Goal: Task Accomplishment & Management: Manage account settings

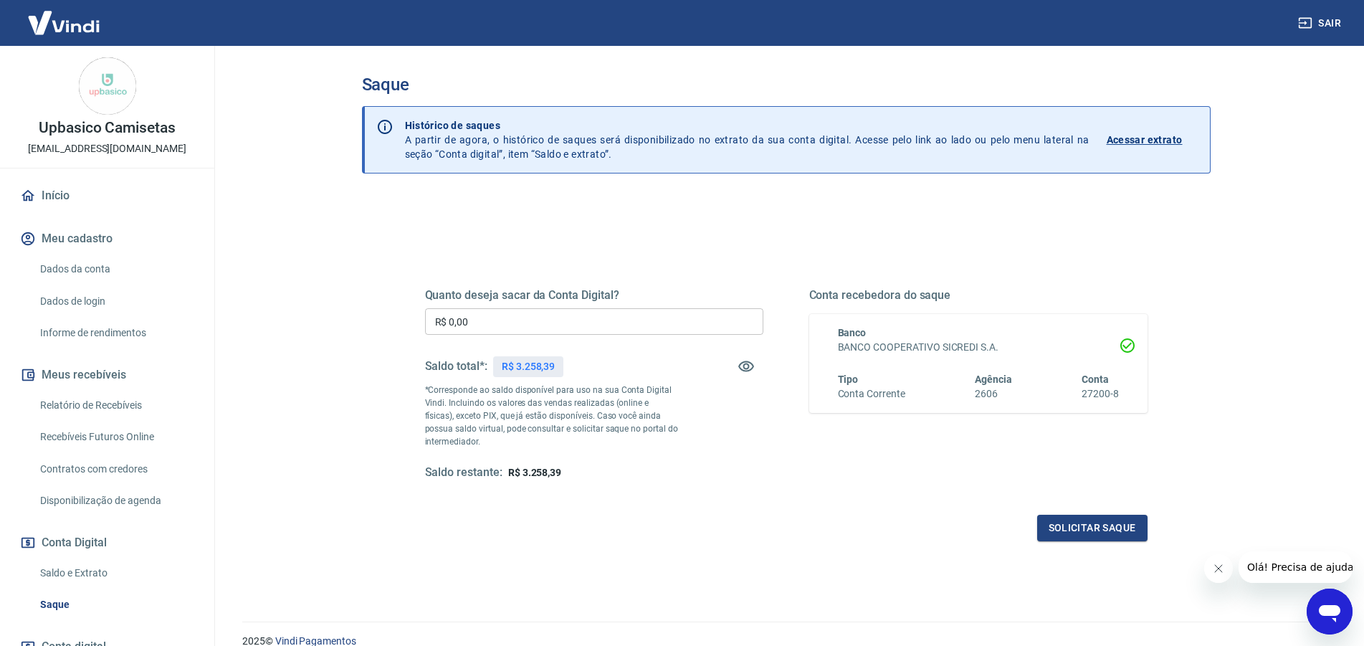
drag, startPoint x: 214, startPoint y: 327, endPoint x: 186, endPoint y: 305, distance: 35.3
click at [425, 310] on input "R$ 0,00" at bounding box center [594, 321] width 338 height 27
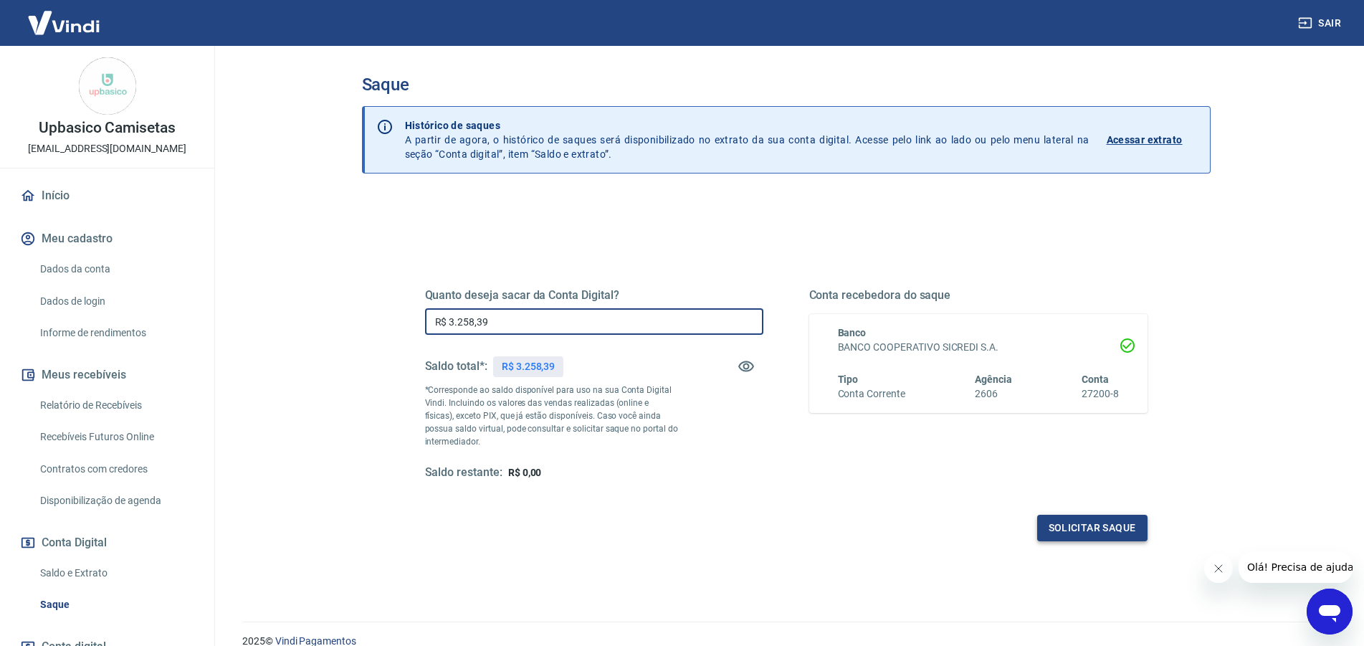
type input "R$ 3.258,39"
click at [1092, 530] on button "Solicitar saque" at bounding box center [1092, 528] width 110 height 27
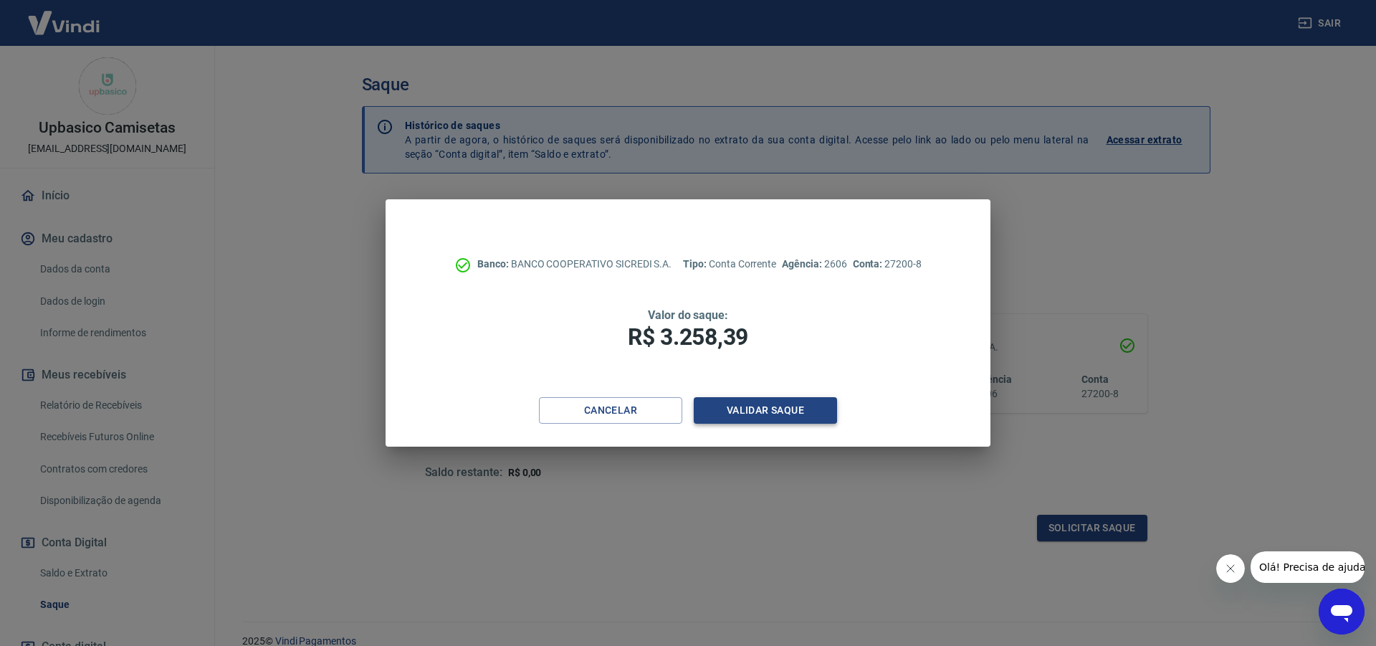
click at [738, 408] on button "Validar saque" at bounding box center [765, 410] width 143 height 27
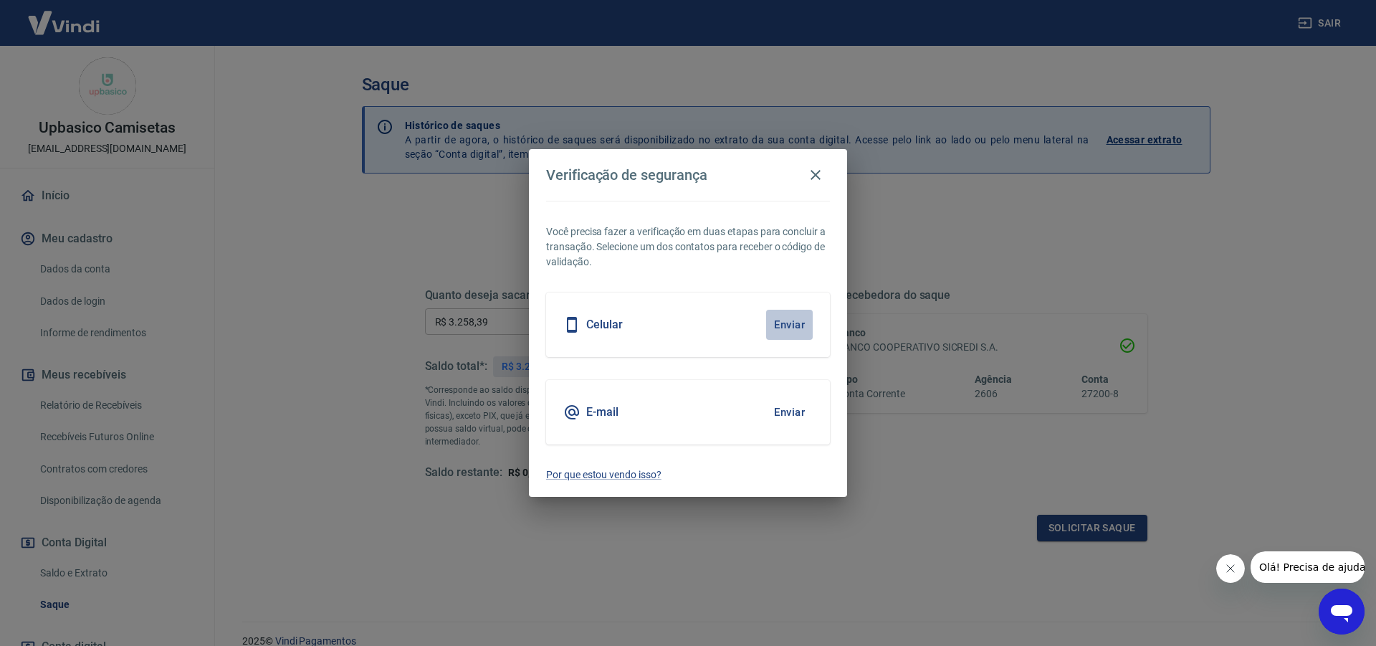
drag, startPoint x: 792, startPoint y: 330, endPoint x: 845, endPoint y: 160, distance: 178.0
click at [793, 330] on button "Enviar" at bounding box center [789, 325] width 47 height 30
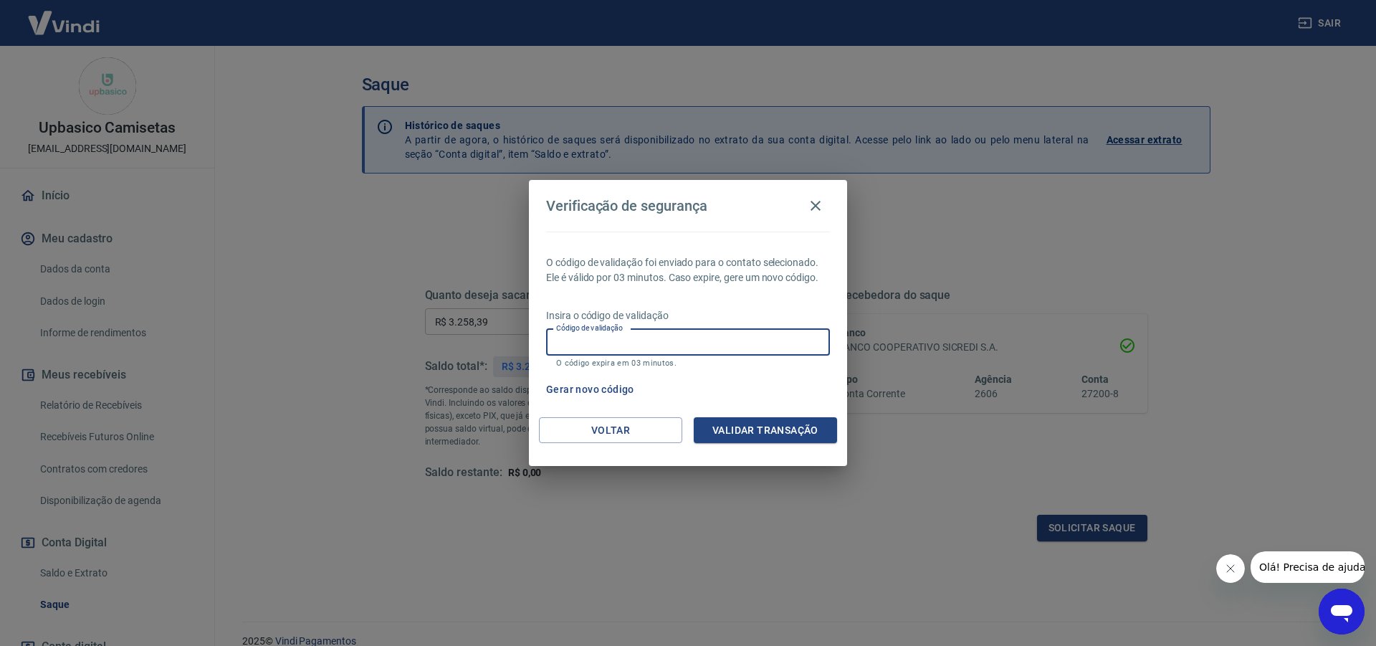
click at [685, 346] on input "Código de validação" at bounding box center [688, 342] width 284 height 27
click at [761, 424] on button "Validar transação" at bounding box center [765, 430] width 143 height 27
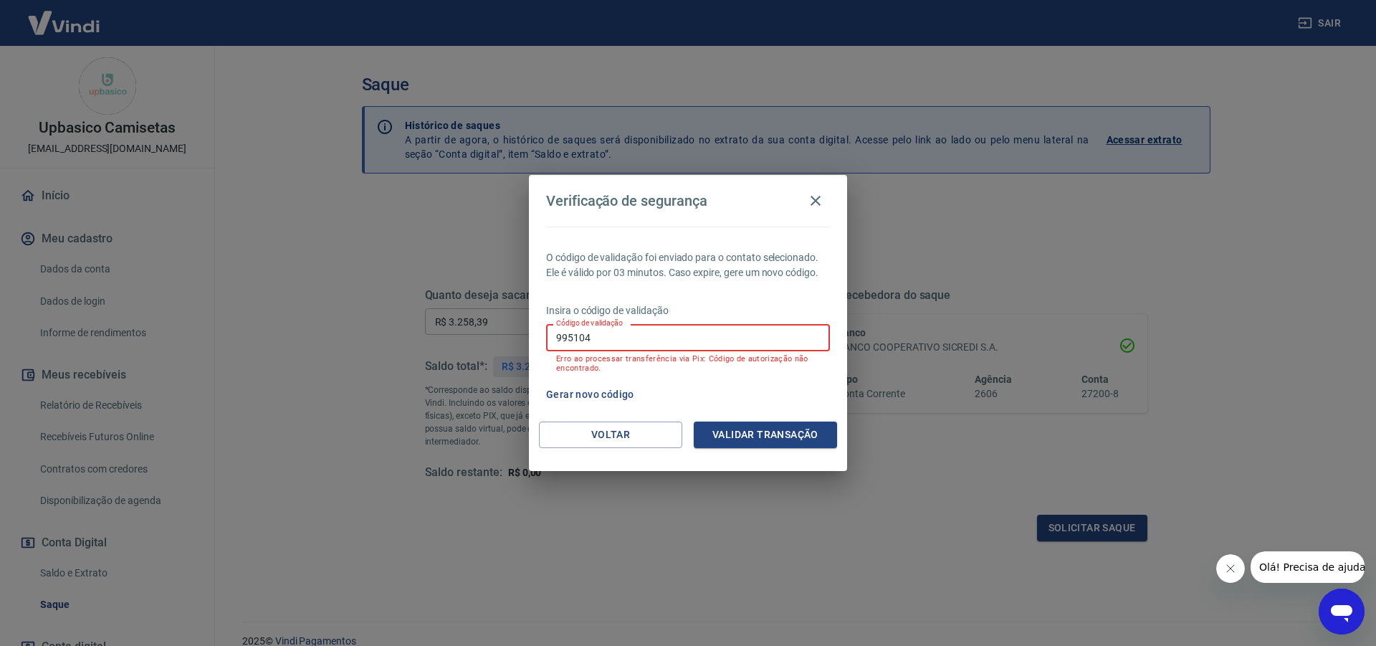
click at [653, 345] on input "995104" at bounding box center [688, 337] width 284 height 27
click at [653, 344] on input "995104" at bounding box center [688, 337] width 284 height 27
type input "995104"
click at [723, 433] on button "Validar transação" at bounding box center [765, 434] width 143 height 27
click at [610, 386] on button "Gerar novo código" at bounding box center [590, 394] width 100 height 27
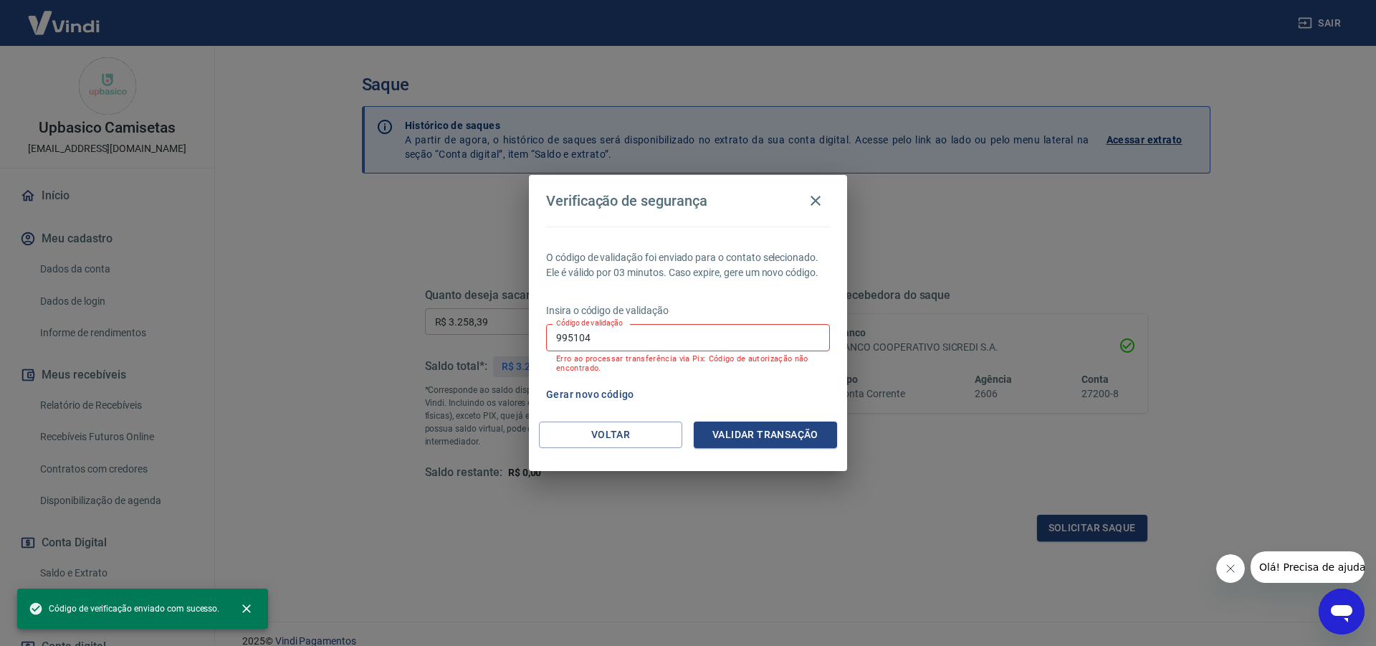
click at [670, 331] on input "995104" at bounding box center [688, 337] width 284 height 27
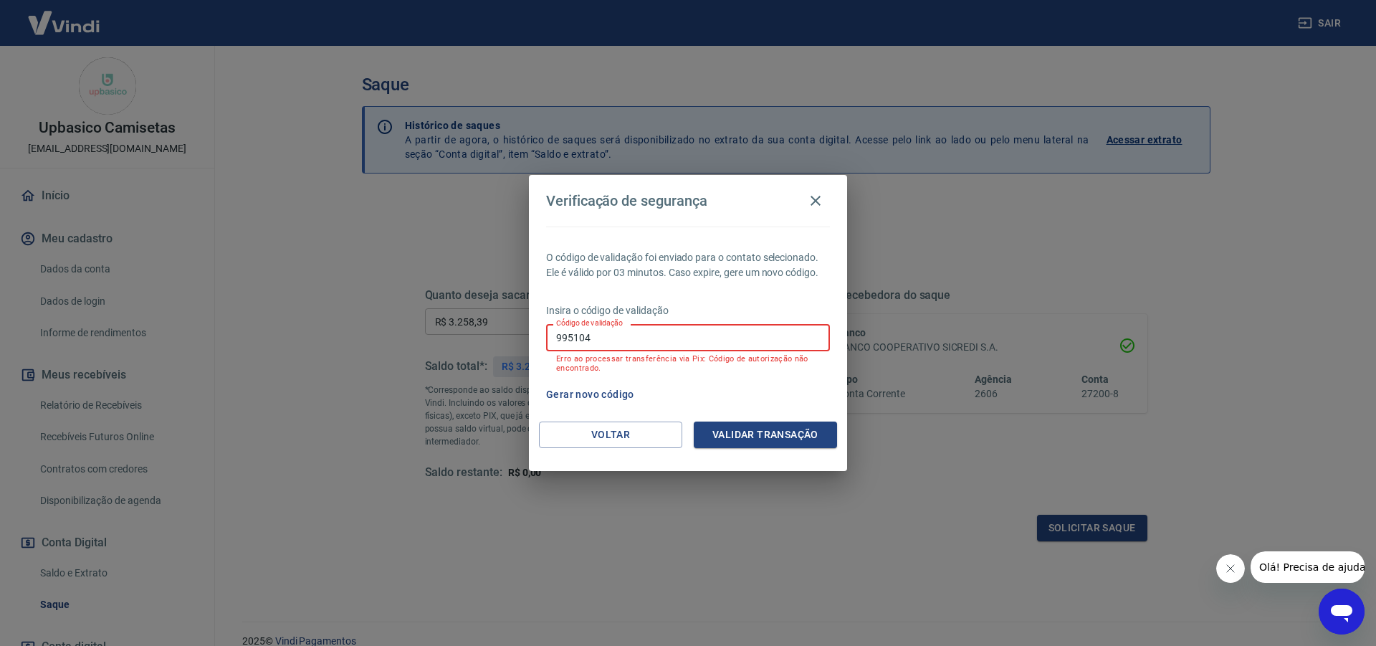
click at [670, 331] on input "995104" at bounding box center [688, 337] width 284 height 27
click at [685, 381] on div "Gerar novo código" at bounding box center [685, 394] width 290 height 27
click at [626, 338] on input "995104" at bounding box center [688, 337] width 284 height 27
click at [607, 428] on button "Voltar" at bounding box center [610, 434] width 143 height 27
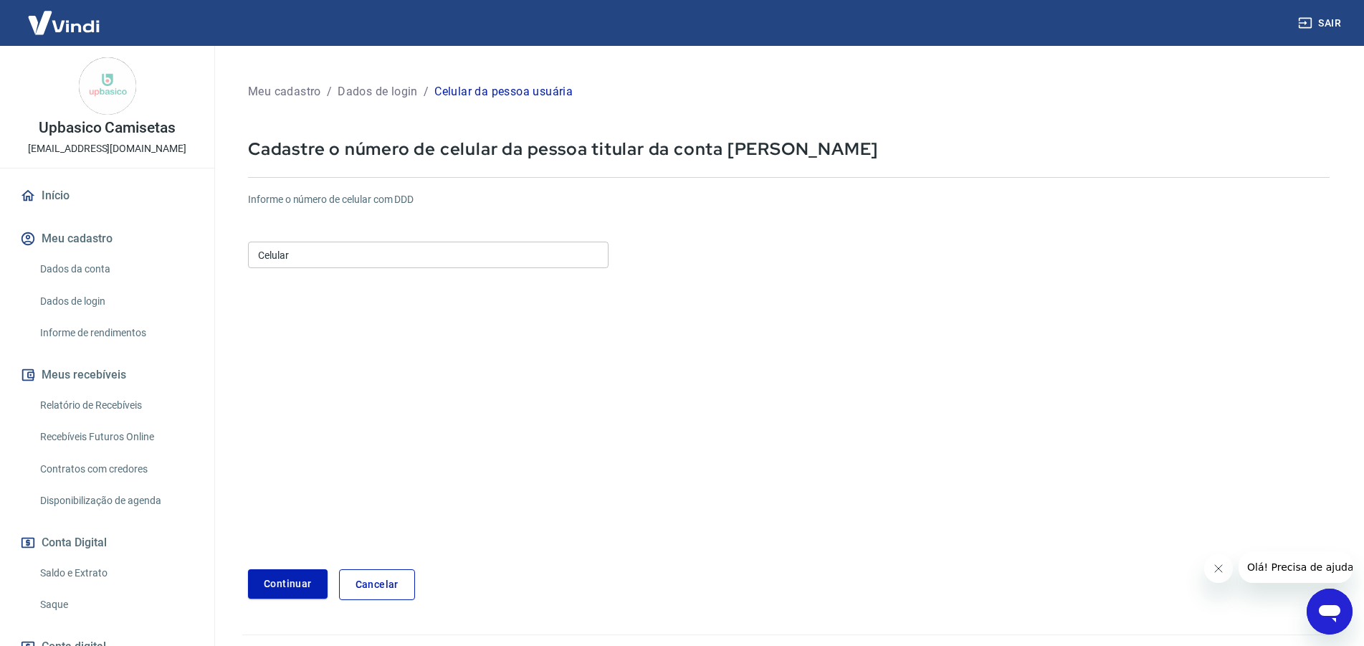
click at [354, 252] on input "Celular" at bounding box center [428, 255] width 361 height 27
type input "[PHONE_NUMBER]"
click at [281, 580] on button "Continuar" at bounding box center [288, 583] width 80 height 29
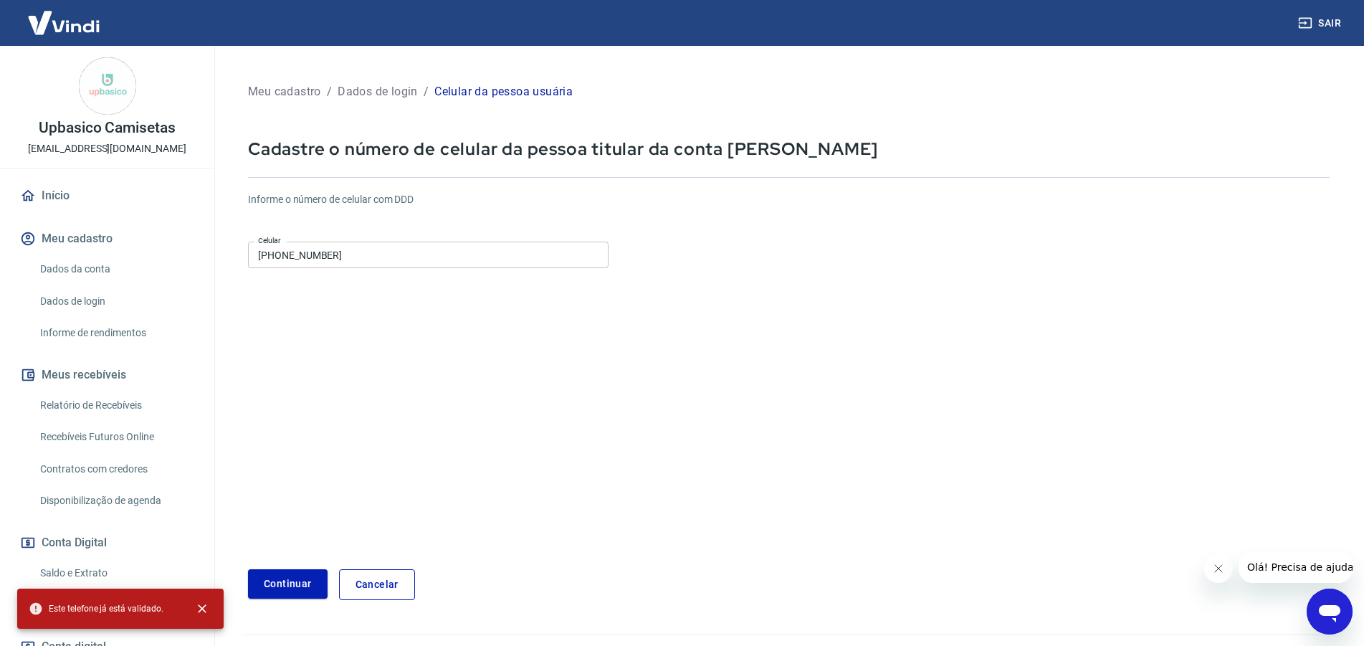
click at [368, 578] on link "Cancelar" at bounding box center [377, 584] width 76 height 31
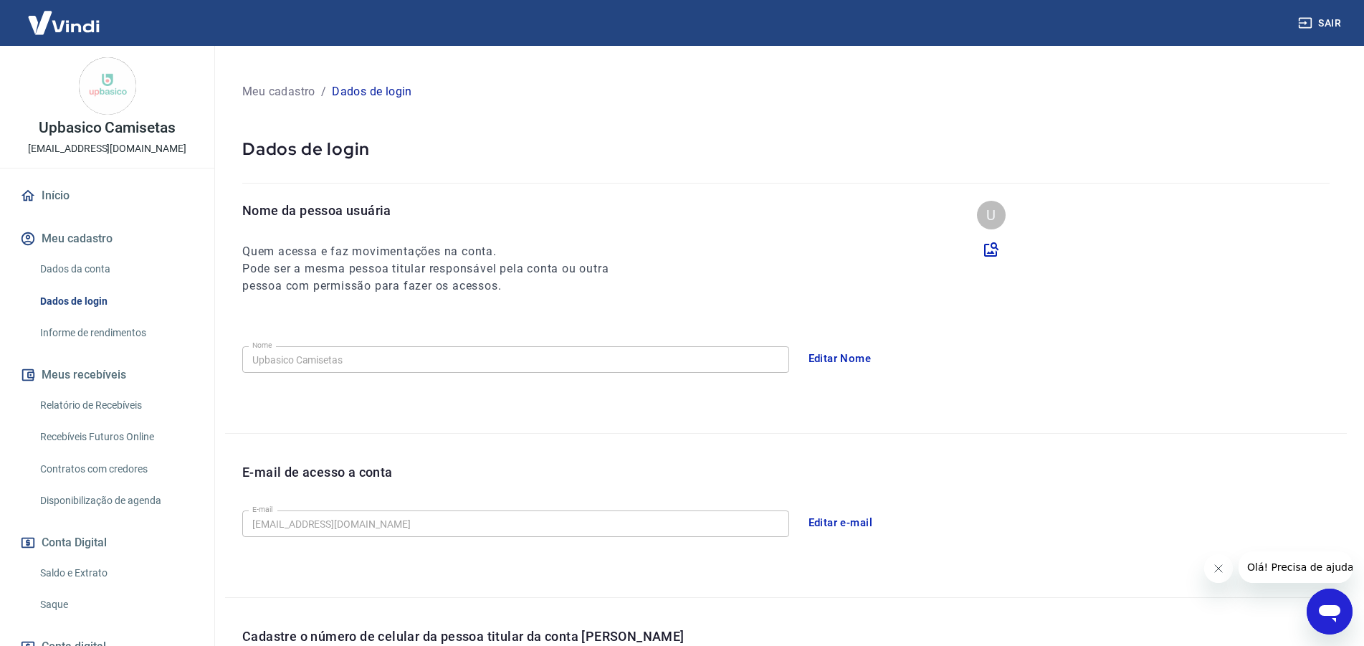
scroll to position [272, 0]
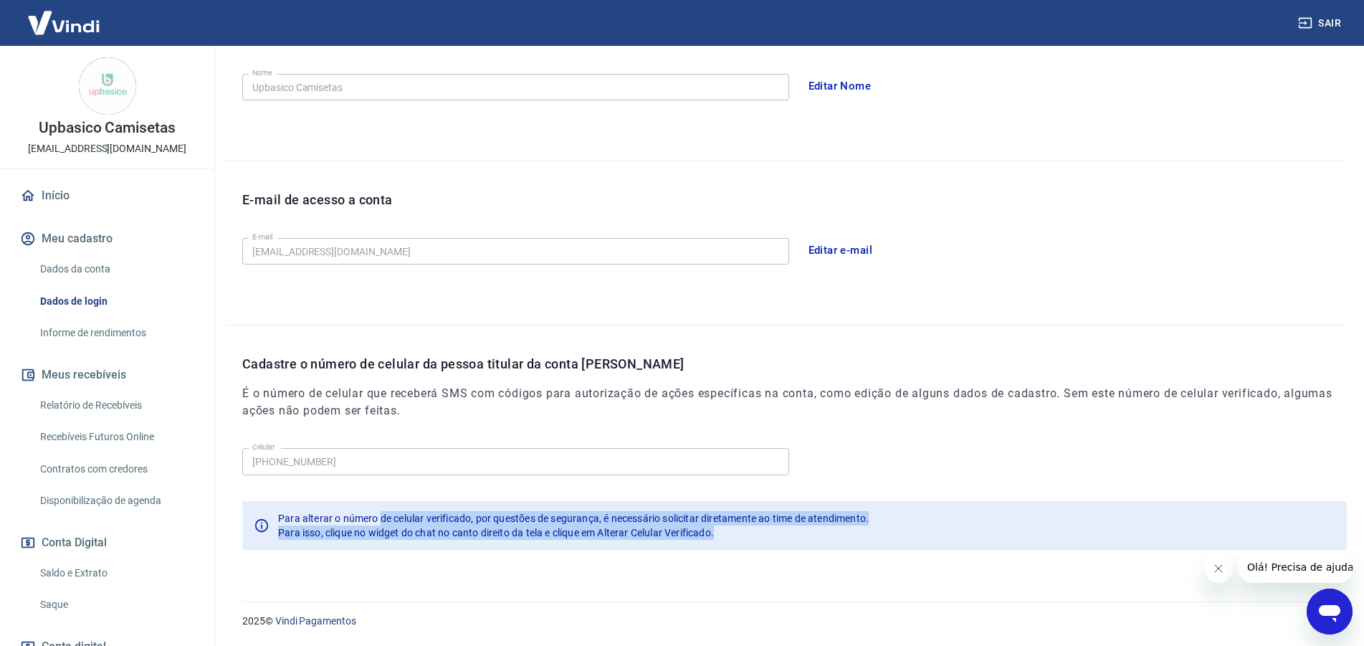
drag, startPoint x: 378, startPoint y: 520, endPoint x: 781, endPoint y: 538, distance: 403.2
click at [781, 538] on div "Para alterar o número de celular verificado, por questões de segurança, é neces…" at bounding box center [573, 525] width 591 height 40
click at [781, 538] on div "Para isso, clique no widget do chat no canto direito da tela e clique em Altera…" at bounding box center [573, 532] width 591 height 14
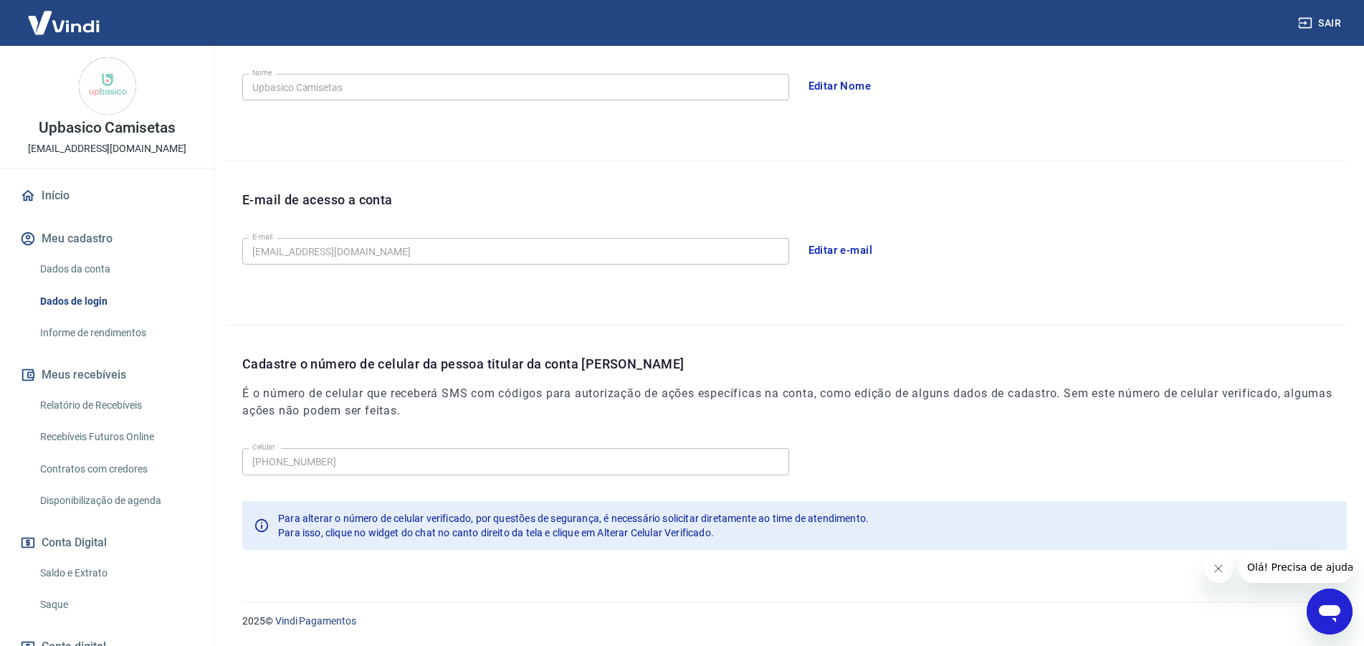
scroll to position [0, 0]
